Goal: Register for event/course

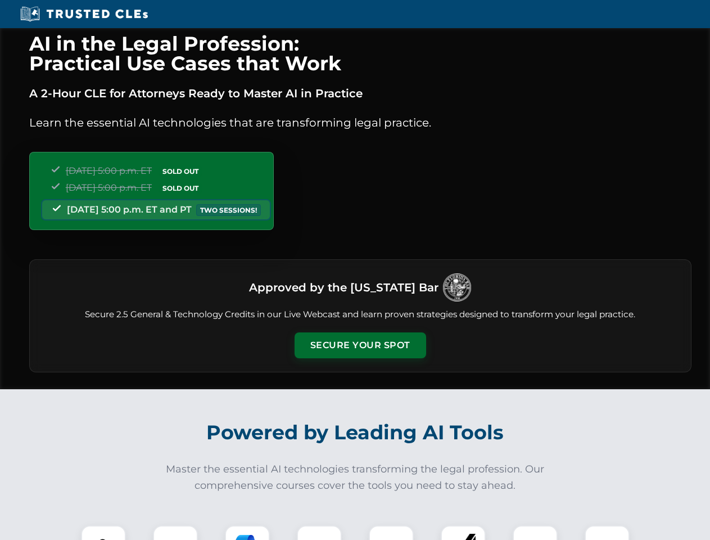
click at [360, 345] on button "Secure Your Spot" at bounding box center [361, 345] width 132 height 26
click at [103, 533] on img at bounding box center [103, 547] width 33 height 33
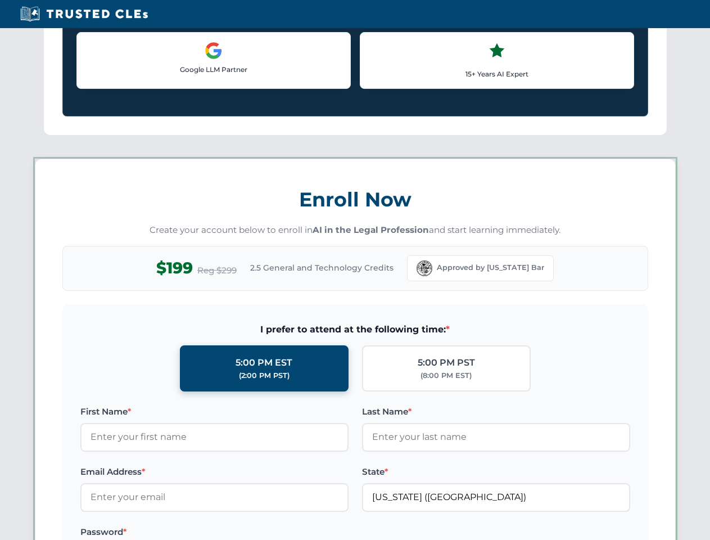
click at [247, 533] on label "Password *" at bounding box center [214, 531] width 268 height 13
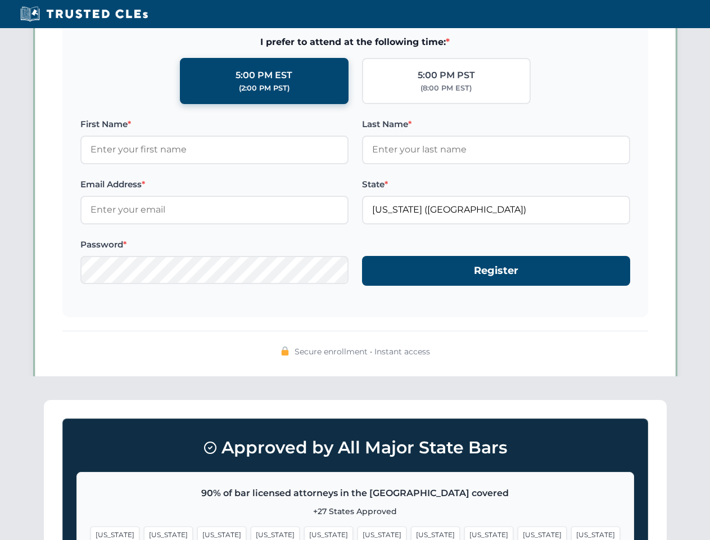
click at [518, 533] on span "[US_STATE]" at bounding box center [542, 534] width 49 height 16
